Goal: Task Accomplishment & Management: Complete application form

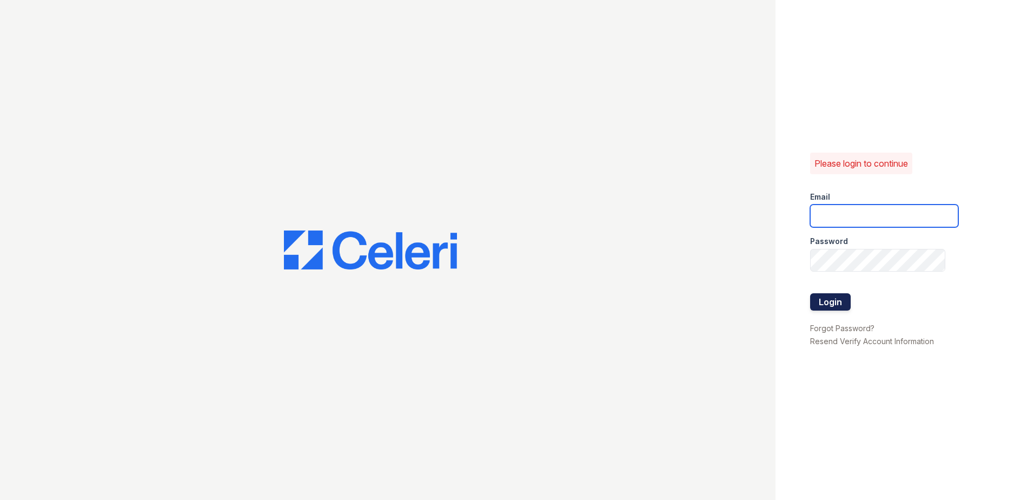
type input "jrich@trinity-pm.com"
click at [834, 306] on button "Login" at bounding box center [830, 301] width 41 height 17
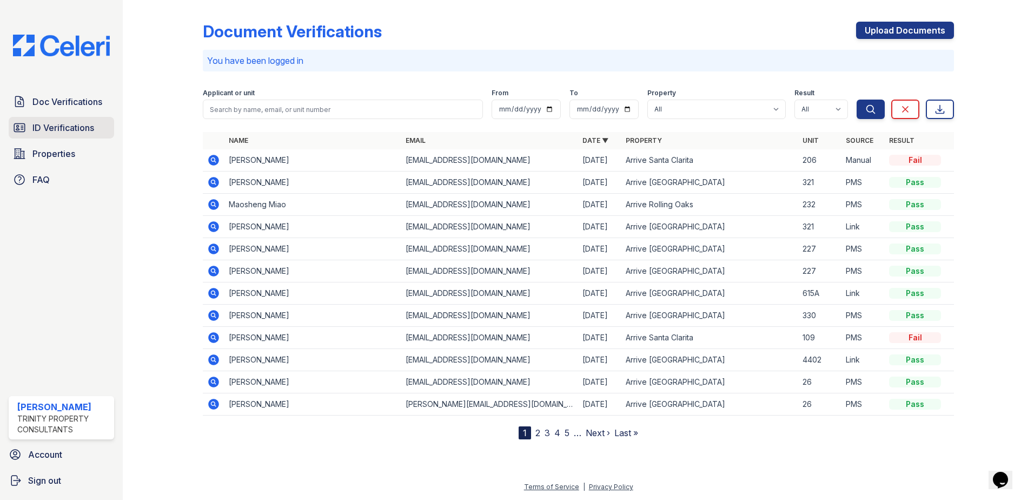
click at [72, 126] on span "ID Verifications" at bounding box center [63, 127] width 62 height 13
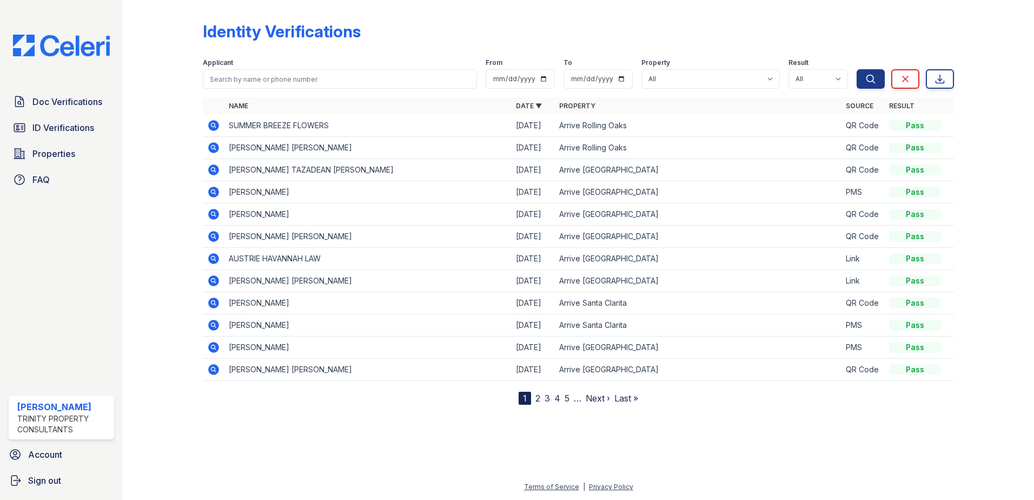
click at [211, 124] on icon at bounding box center [213, 125] width 11 height 11
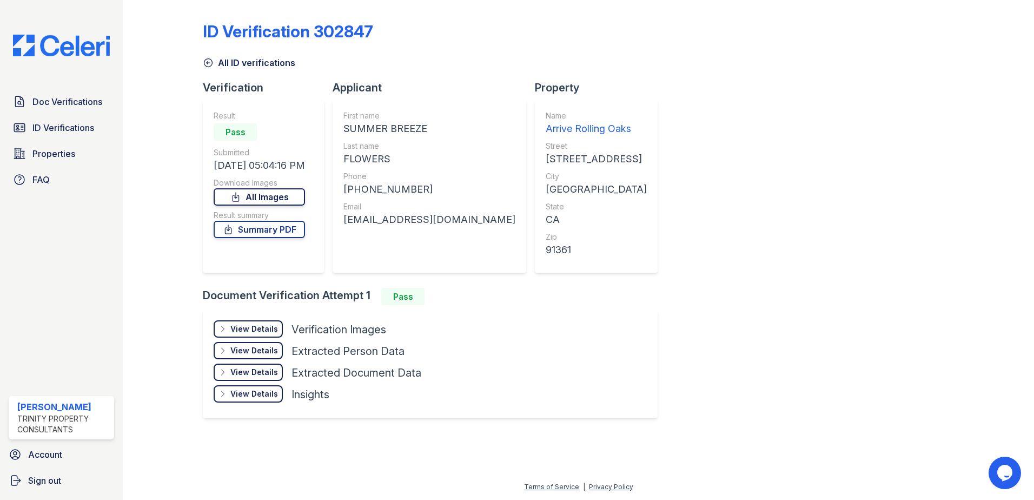
click at [273, 201] on link "All Images" at bounding box center [259, 196] width 91 height 17
click at [62, 109] on link "Doc Verifications" at bounding box center [61, 102] width 105 height 22
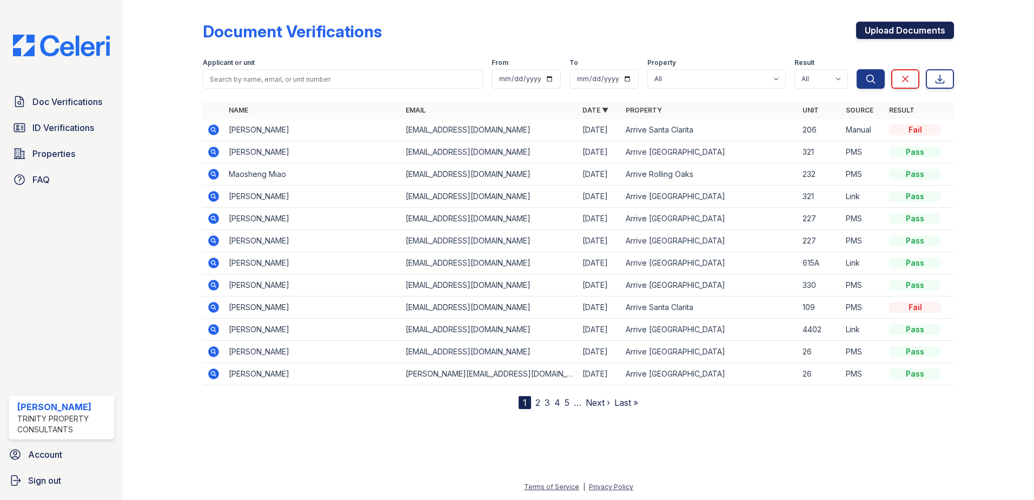
click at [924, 31] on link "Upload Documents" at bounding box center [905, 30] width 98 height 17
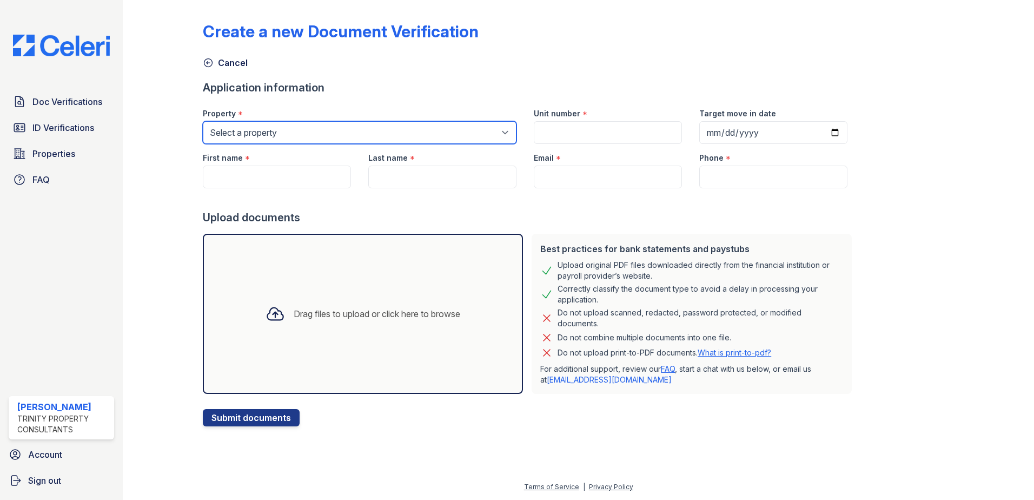
click at [251, 125] on select "Select a property Arrive on the Hill Arrive Rolling Oaks Arrive Santa Clarita A…" at bounding box center [360, 132] width 314 height 23
select select "544"
click at [203, 121] on select "Select a property Arrive on the Hill Arrive Rolling Oaks Arrive Santa Clarita A…" at bounding box center [360, 132] width 314 height 23
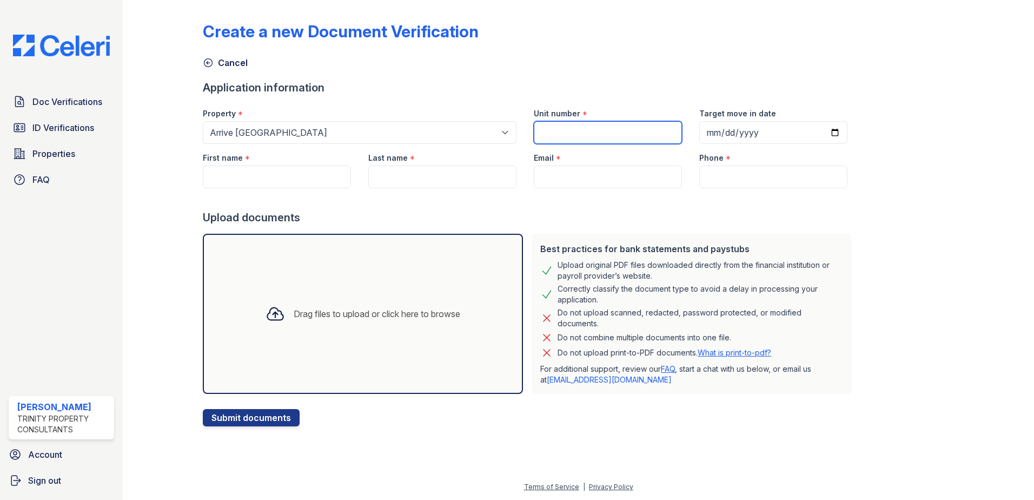
click at [641, 137] on input "Unit number" at bounding box center [608, 132] width 148 height 23
type input "150"
type input "Diana"
type input "Diaz"
type input "dianadays82@yahoo.com"
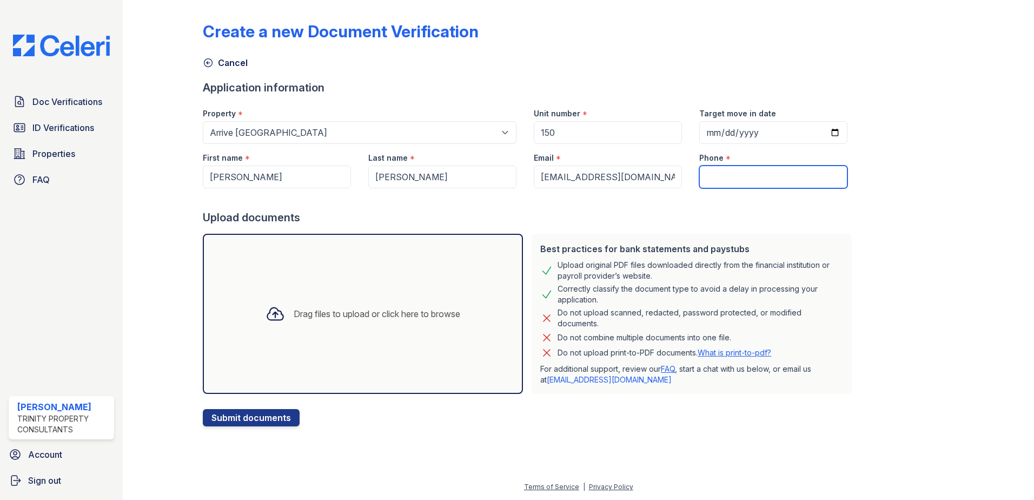
type input "7605055974"
click at [393, 317] on div "Drag files to upload or click here to browse" at bounding box center [377, 313] width 167 height 13
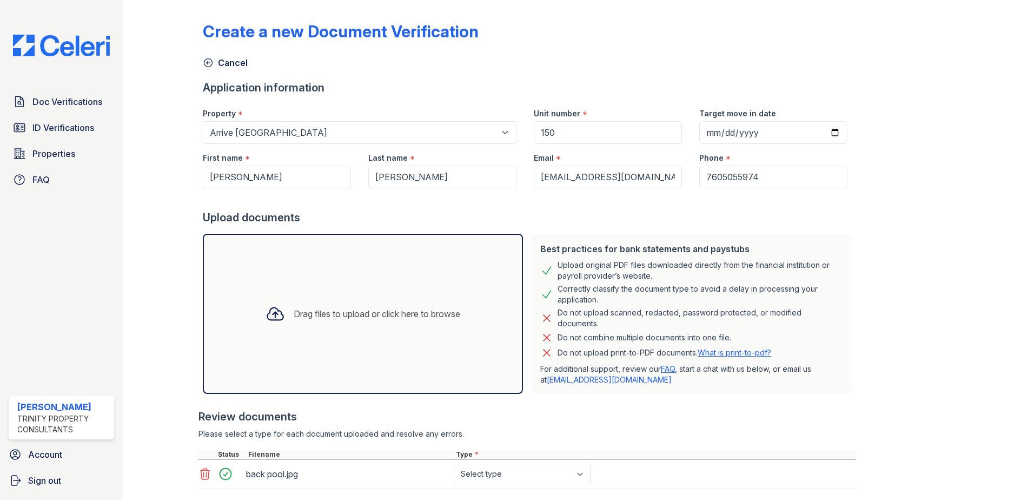
click at [201, 479] on icon at bounding box center [205, 473] width 9 height 11
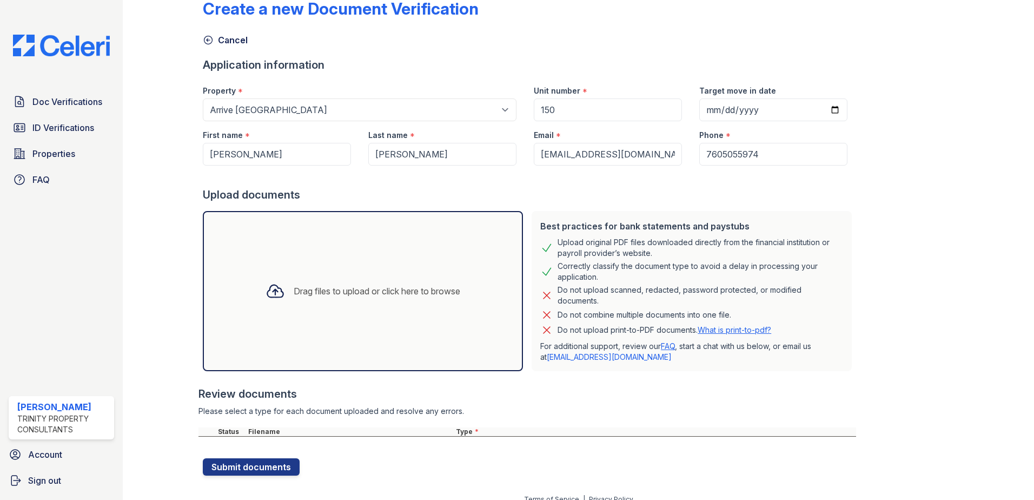
scroll to position [35, 0]
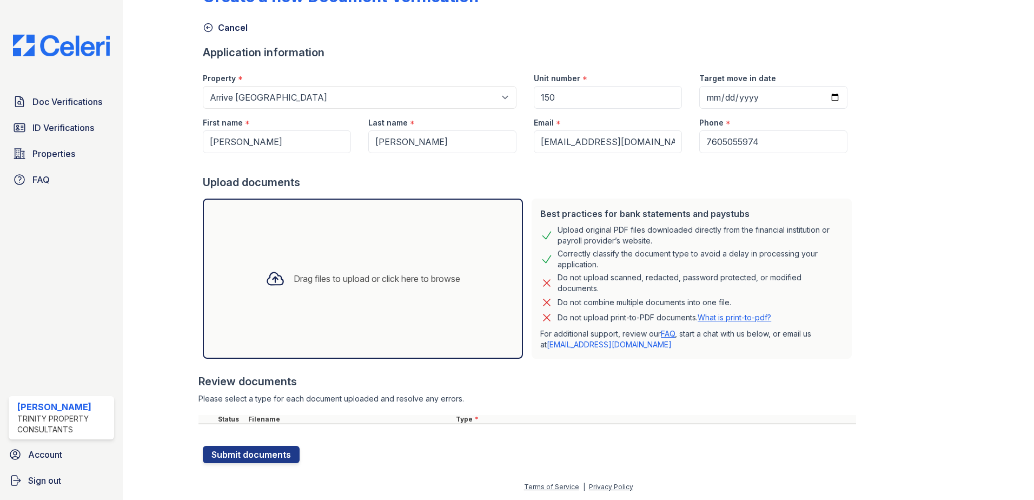
click at [208, 28] on icon at bounding box center [208, 27] width 11 height 11
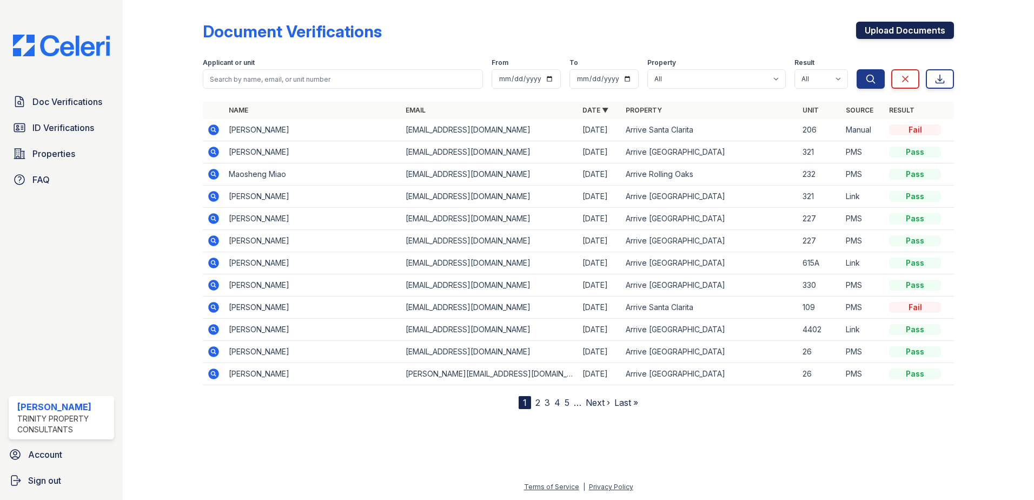
click at [893, 28] on link "Upload Documents" at bounding box center [905, 30] width 98 height 17
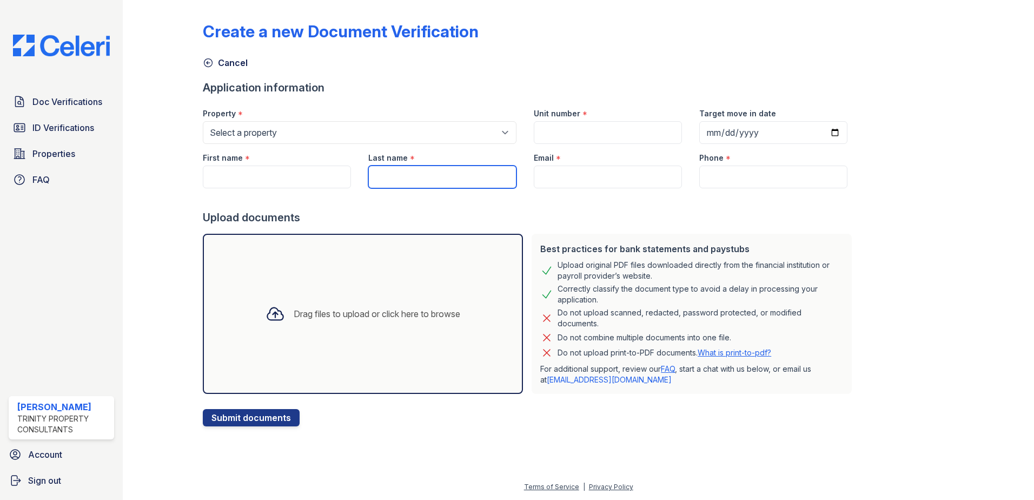
click at [427, 171] on input "Last name" at bounding box center [442, 176] width 148 height 23
type input "sosa"
click at [315, 180] on input "First name" at bounding box center [277, 176] width 148 height 23
drag, startPoint x: 423, startPoint y: 170, endPoint x: 211, endPoint y: 162, distance: 212.1
click at [211, 162] on div "First name * Last name * sosa Email * Phone *" at bounding box center [525, 166] width 662 height 44
